Goal: Navigation & Orientation: Find specific page/section

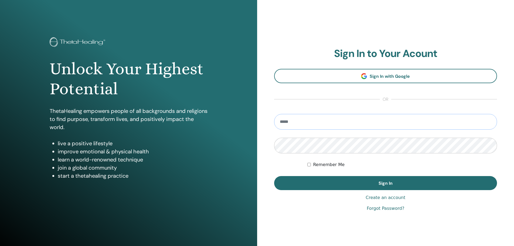
click at [290, 122] on input "email" at bounding box center [385, 122] width 223 height 16
type input "**********"
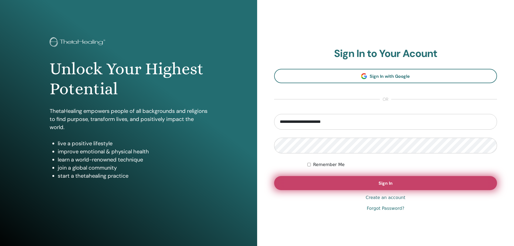
click at [394, 187] on button "Sign In" at bounding box center [385, 183] width 223 height 14
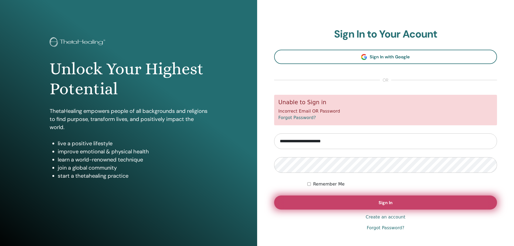
click at [369, 203] on button "Sign In" at bounding box center [385, 202] width 223 height 14
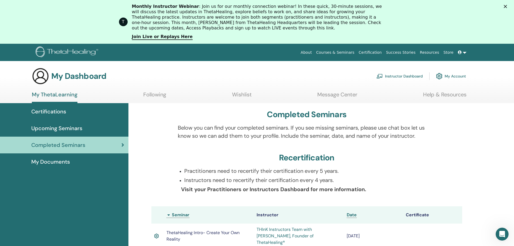
click at [63, 145] on span "Completed Seminars" at bounding box center [58, 145] width 54 height 8
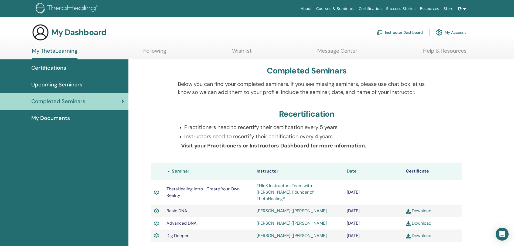
click at [249, 51] on link "Wishlist" at bounding box center [242, 52] width 20 height 11
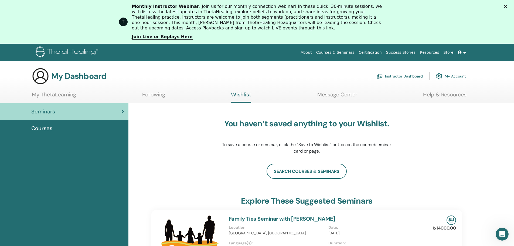
click at [152, 97] on link "Following" at bounding box center [153, 96] width 23 height 11
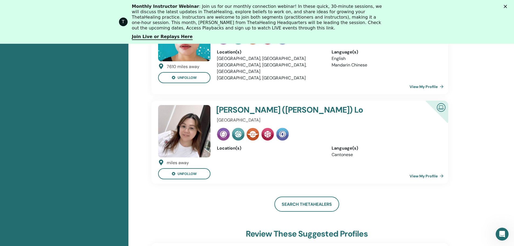
scroll to position [122, 0]
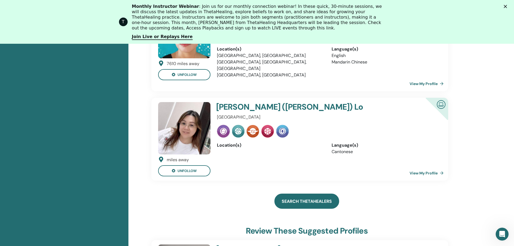
click at [316, 193] on link "Search ThetaHealers" at bounding box center [306, 200] width 65 height 15
